Goal: Complete application form

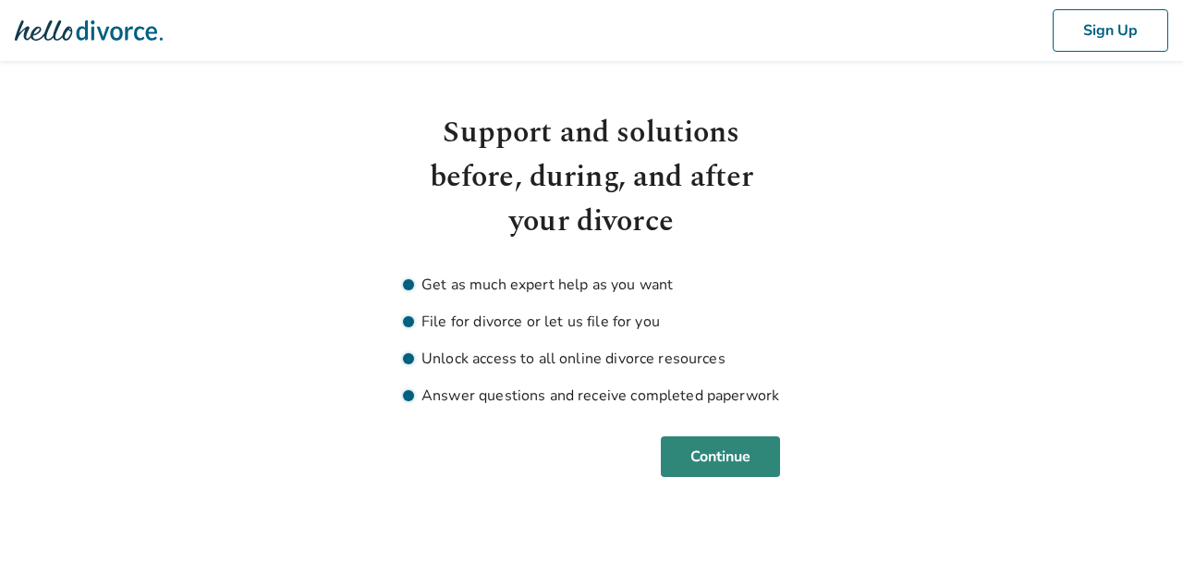
click at [731, 465] on button "Continue" at bounding box center [720, 456] width 119 height 41
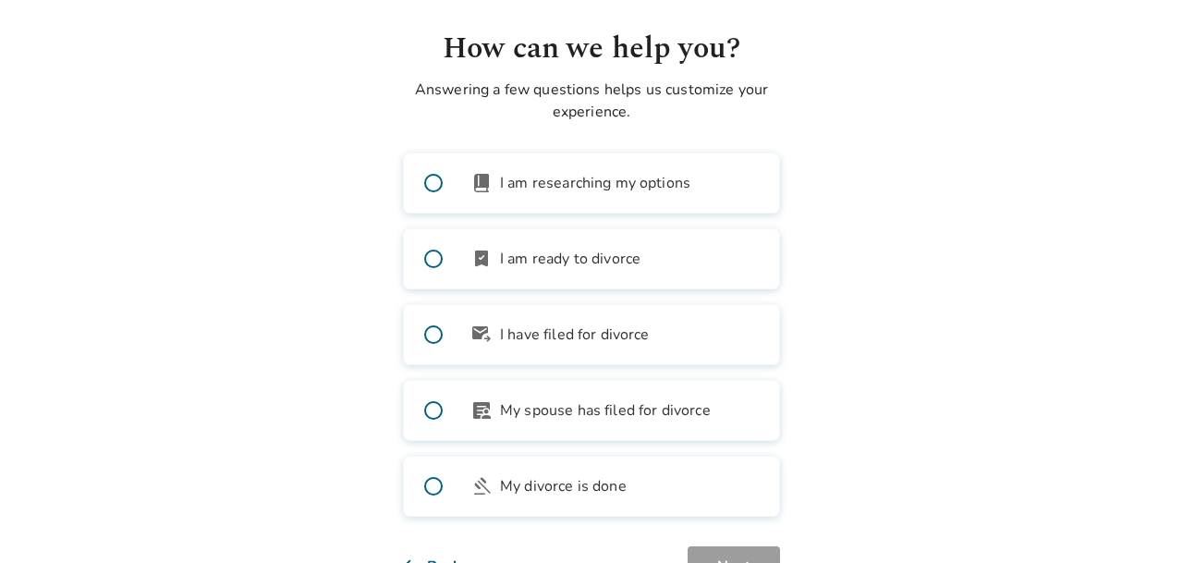
scroll to position [90, 0]
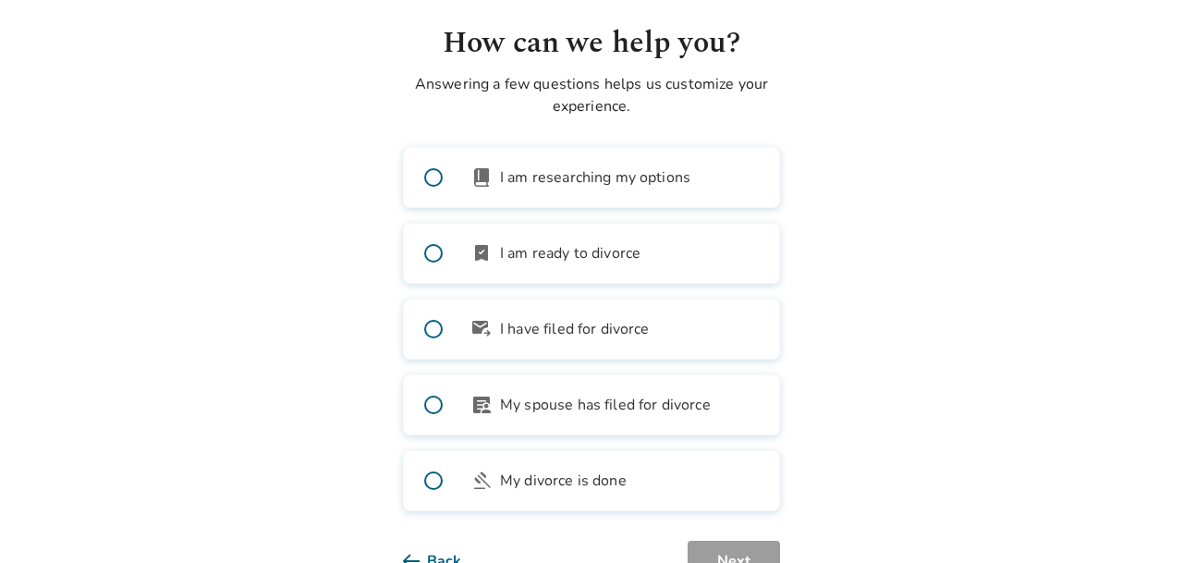
click at [716, 321] on label "outgoing_mail I have filed for divorce" at bounding box center [591, 329] width 377 height 61
click at [427, 329] on span at bounding box center [433, 328] width 59 height 59
click at [431, 331] on span at bounding box center [433, 328] width 59 height 59
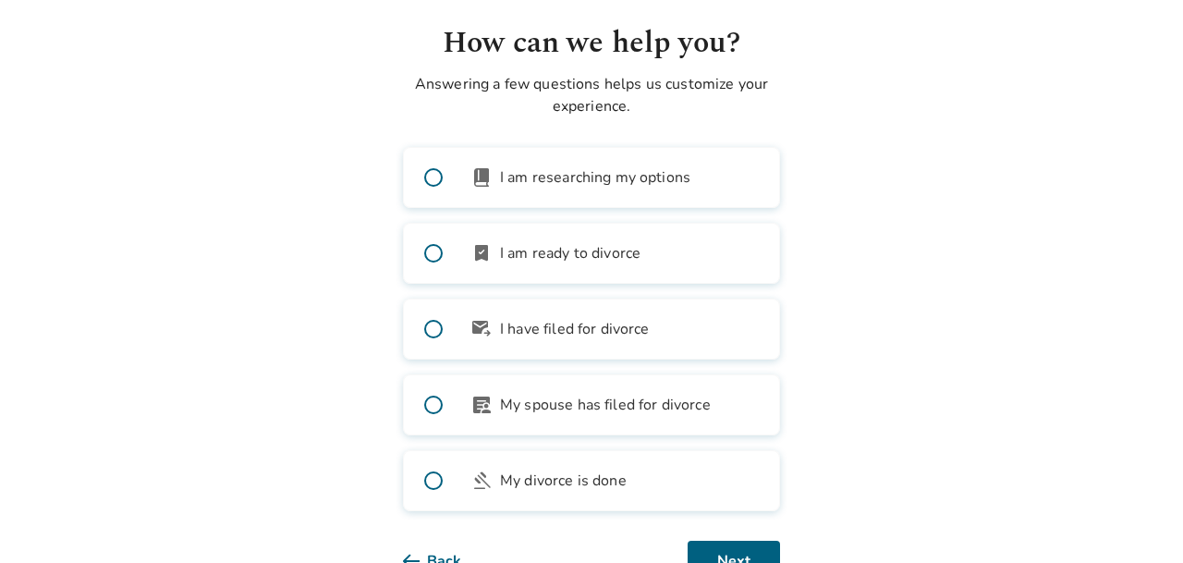
click at [431, 331] on span at bounding box center [433, 328] width 59 height 59
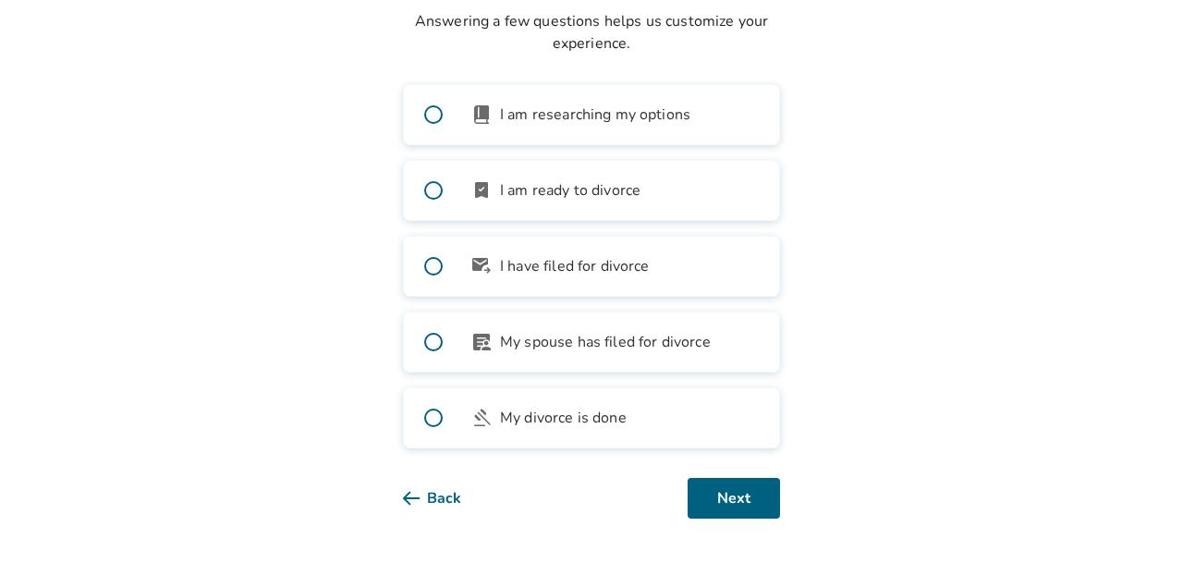
click at [427, 275] on span at bounding box center [433, 266] width 59 height 59
click at [439, 123] on span at bounding box center [433, 114] width 59 height 59
click at [570, 278] on label "outgoing_mail I have filed for divorce" at bounding box center [591, 266] width 377 height 61
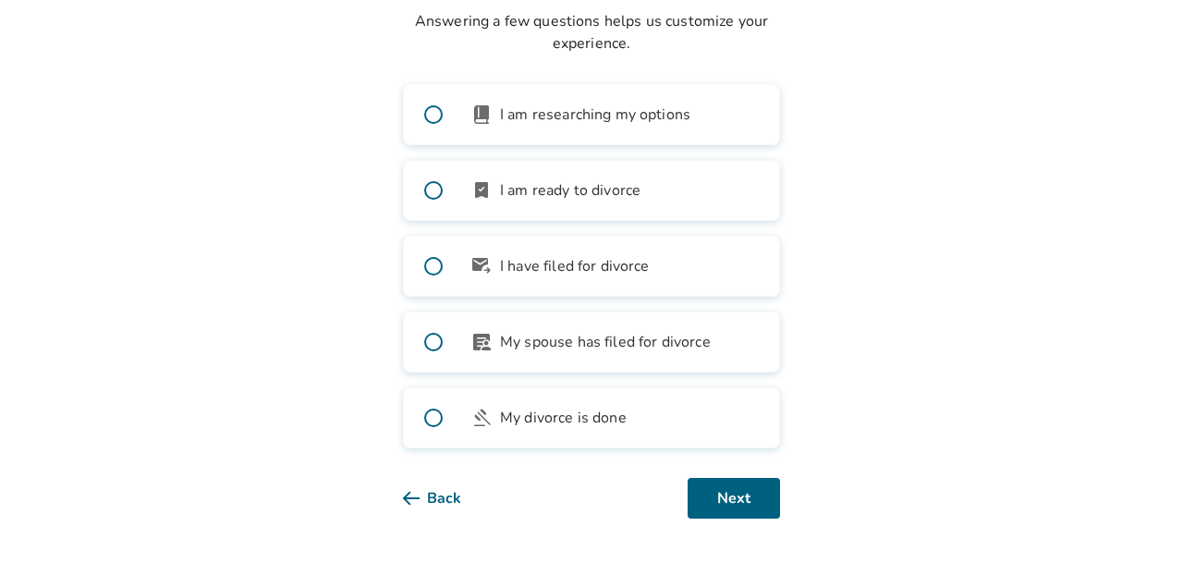
click at [433, 266] on span at bounding box center [433, 266] width 59 height 59
click at [475, 267] on span "outgoing_mail" at bounding box center [481, 266] width 22 height 22
click at [427, 268] on span at bounding box center [433, 266] width 59 height 59
click at [436, 507] on button "Back" at bounding box center [447, 498] width 88 height 41
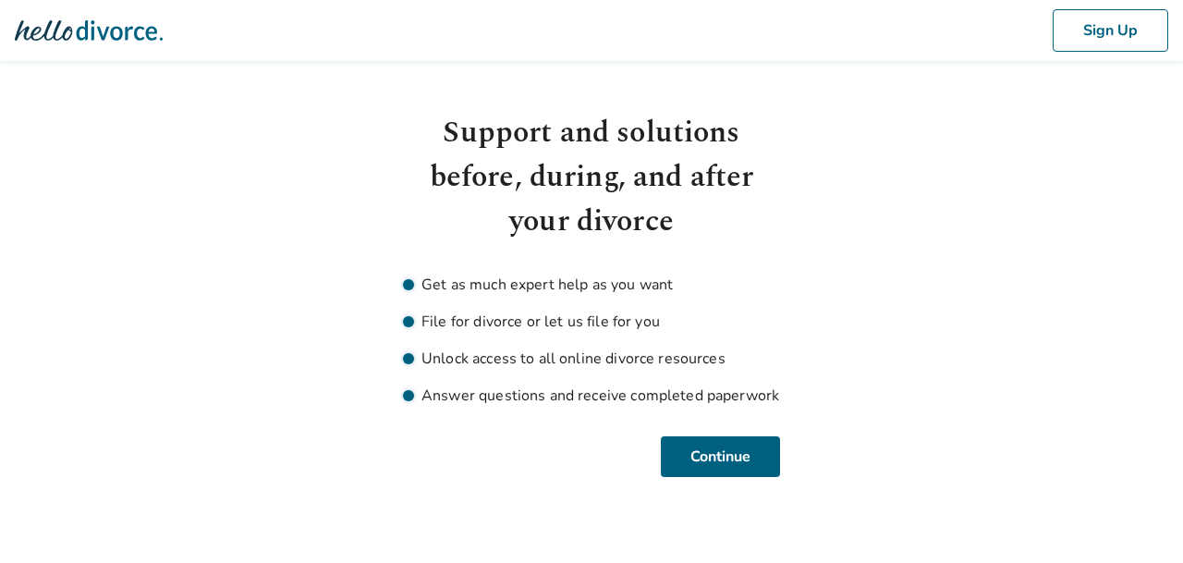
scroll to position [0, 0]
click at [692, 458] on button "Continue" at bounding box center [720, 456] width 119 height 41
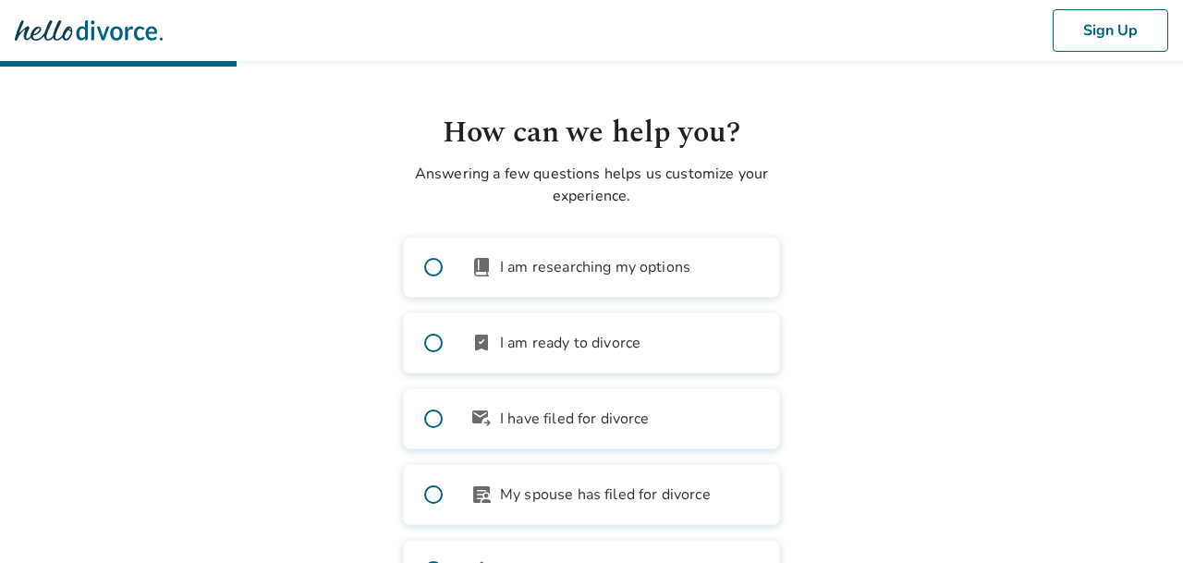
click at [431, 342] on span at bounding box center [433, 342] width 59 height 59
click at [437, 427] on span at bounding box center [433, 418] width 59 height 59
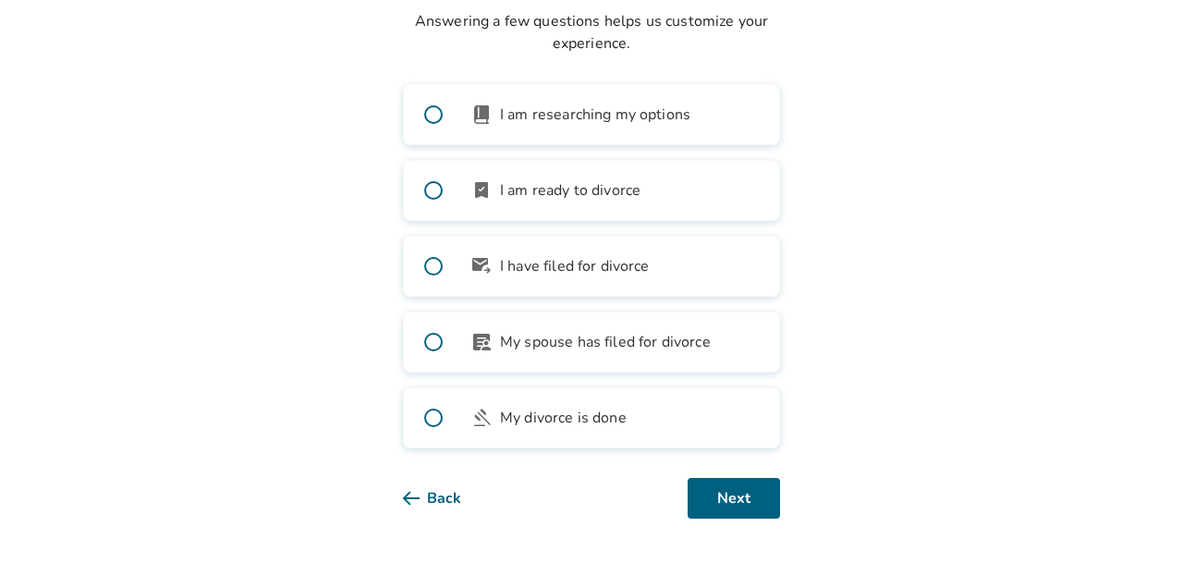
click at [424, 500] on button "Back" at bounding box center [447, 498] width 88 height 41
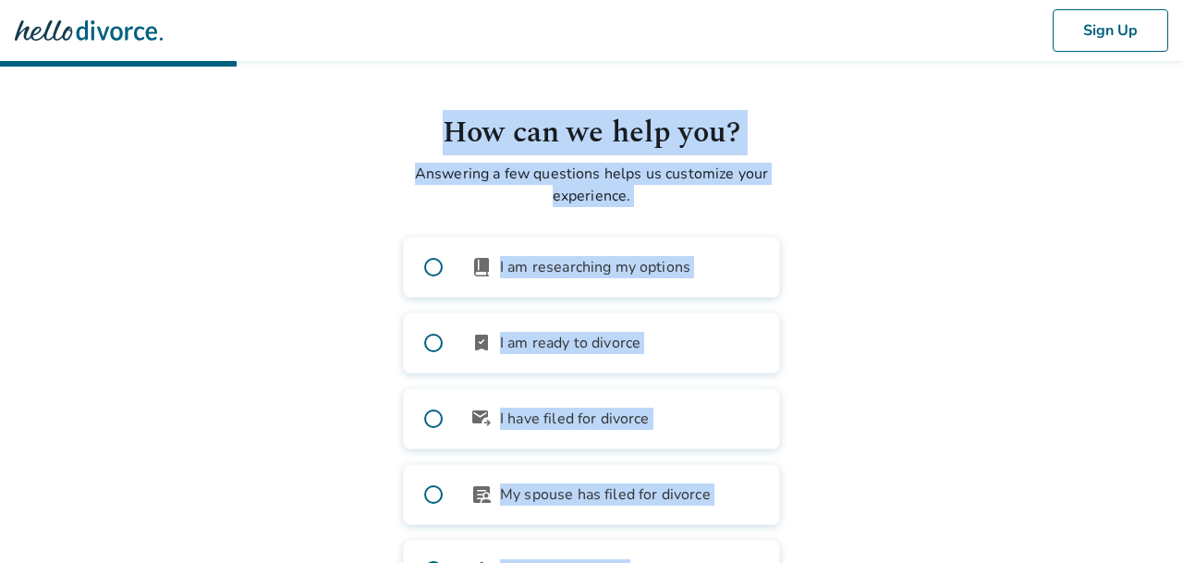
click at [424, 500] on html "Sign Up How can we help you? Answering a few questions helps us customize your …" at bounding box center [591, 357] width 1183 height 715
